Goal: Task Accomplishment & Management: Use online tool/utility

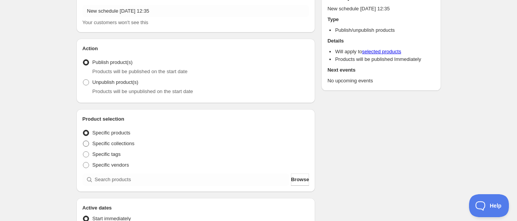
scroll to position [95, 0]
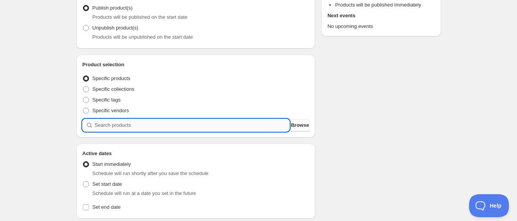
click at [170, 121] on input "search" at bounding box center [192, 125] width 195 height 12
type input "g"
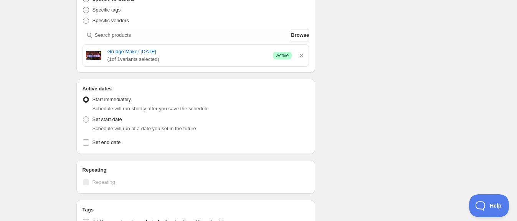
scroll to position [191, 0]
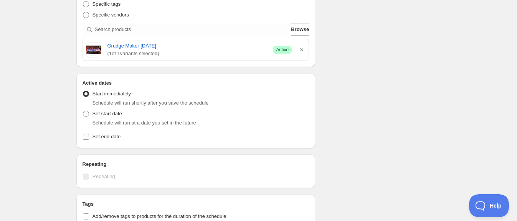
click at [84, 135] on input "Set end date" at bounding box center [86, 137] width 6 height 6
checkbox input "true"
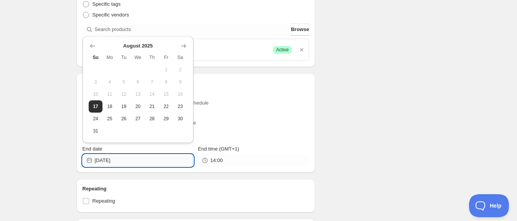
click at [142, 159] on input "[DATE]" at bounding box center [144, 161] width 99 height 12
click at [185, 43] on icon "Show next month, September 2025" at bounding box center [183, 46] width 8 height 8
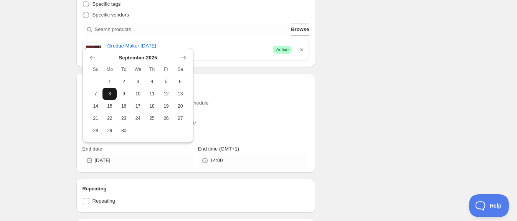
click at [111, 97] on button "8" at bounding box center [109, 94] width 14 height 12
type input "[DATE]"
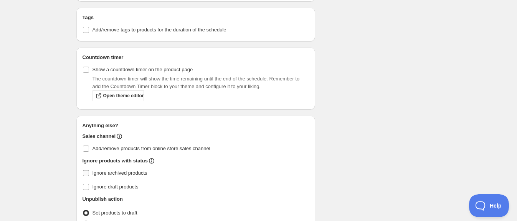
scroll to position [449, 0]
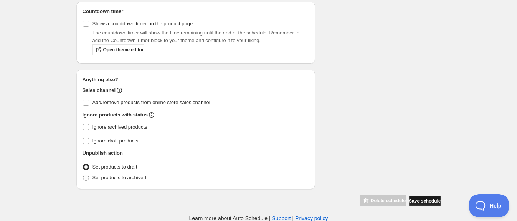
click at [421, 202] on span "Save schedule" at bounding box center [424, 201] width 32 height 6
